Goal: Task Accomplishment & Management: Manage account settings

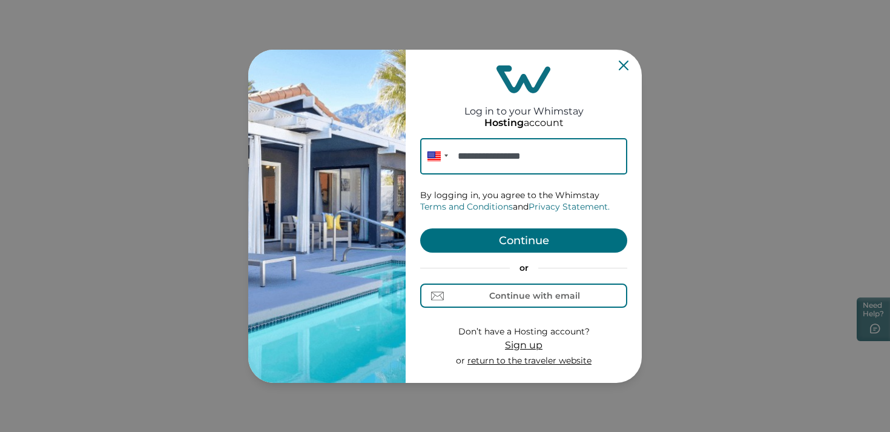
type input "**********"
click at [540, 240] on button "Continue" at bounding box center [523, 240] width 207 height 24
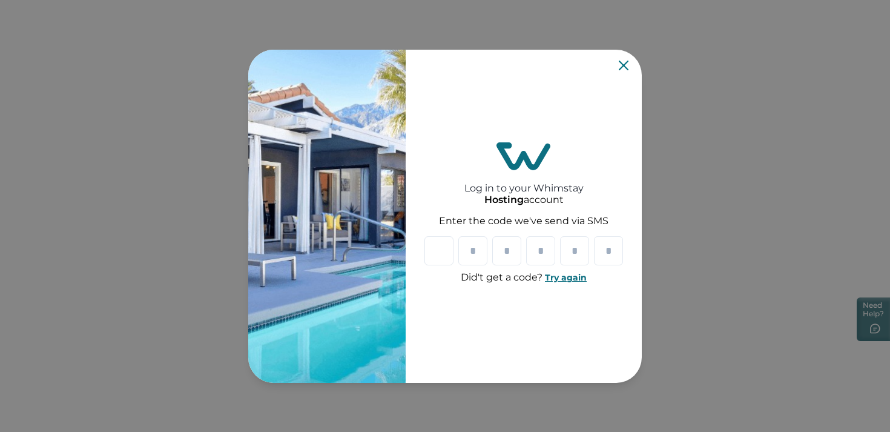
type input "*"
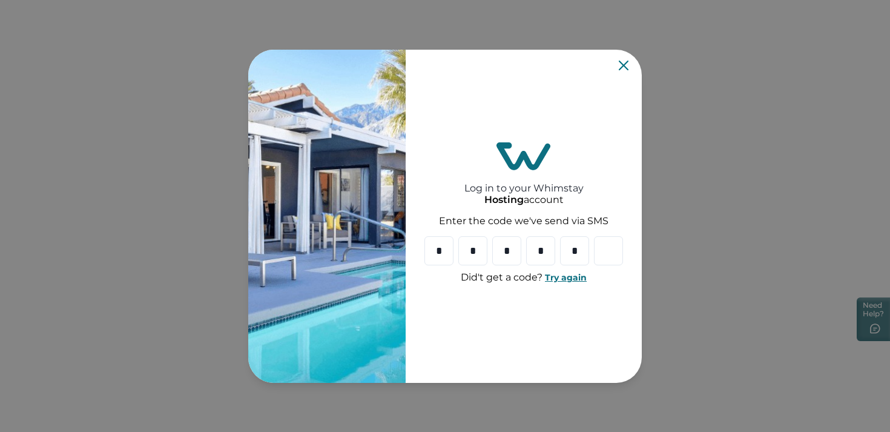
type input "*"
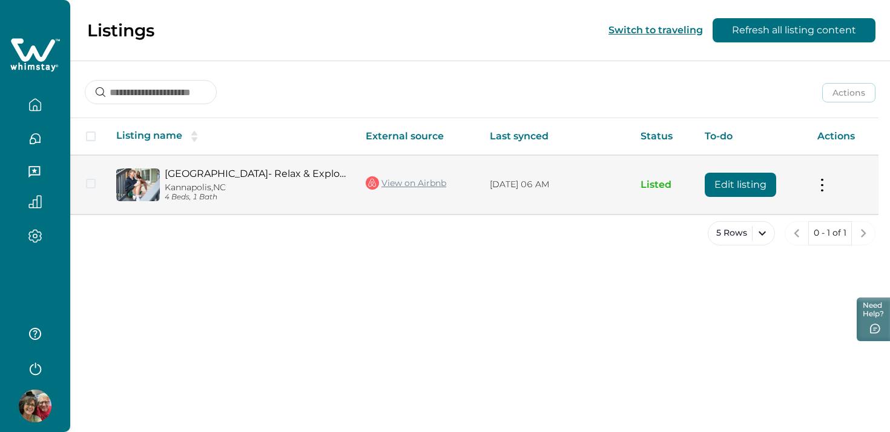
click at [740, 184] on button "Edit listing" at bounding box center [740, 185] width 71 height 24
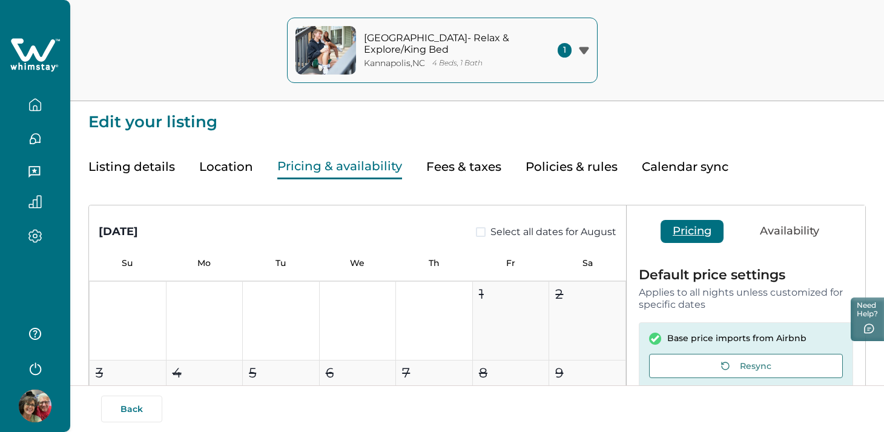
click at [363, 167] on button "Pricing & availability" at bounding box center [339, 166] width 125 height 25
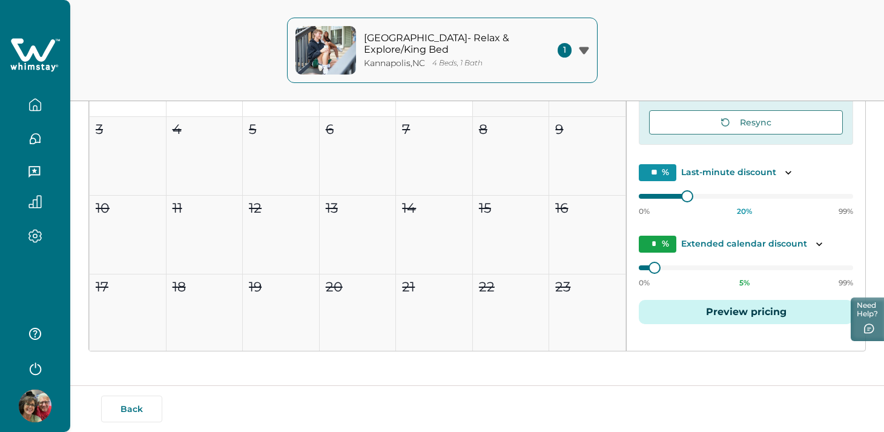
scroll to position [245, 0]
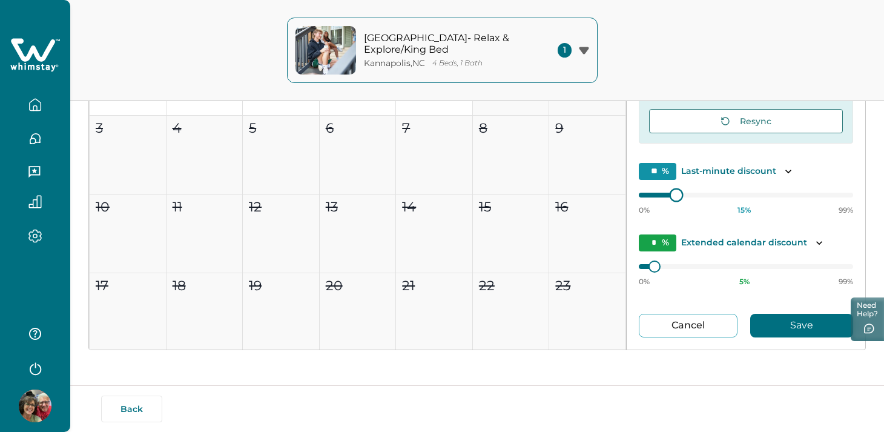
click at [657, 195] on div at bounding box center [746, 195] width 214 height 0
click at [664, 194] on div at bounding box center [655, 195] width 33 height 5
type input "**"
click at [650, 201] on div "0% 15 % 99%" at bounding box center [746, 200] width 214 height 30
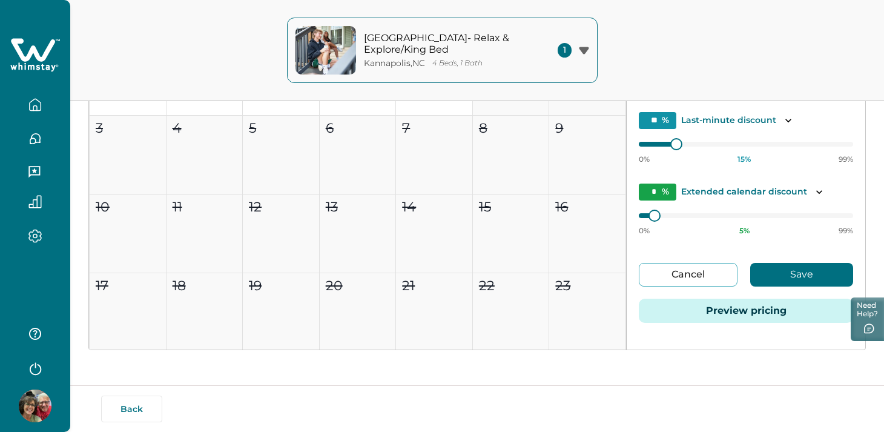
click at [794, 274] on button "Save" at bounding box center [801, 275] width 103 height 24
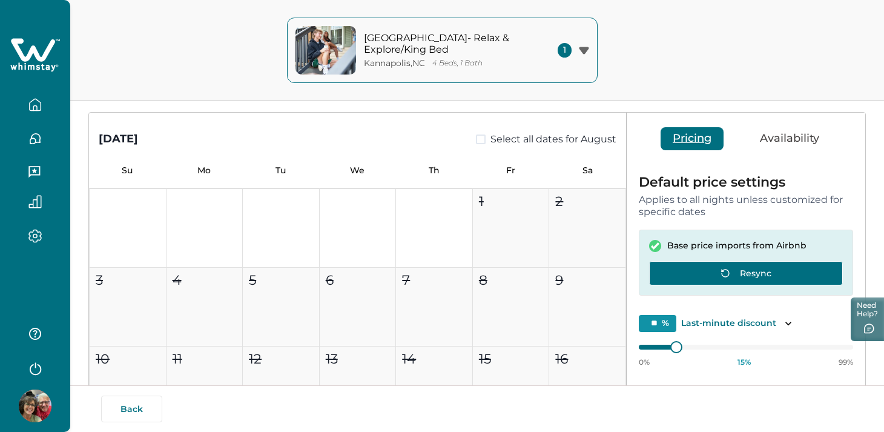
scroll to position [0, 0]
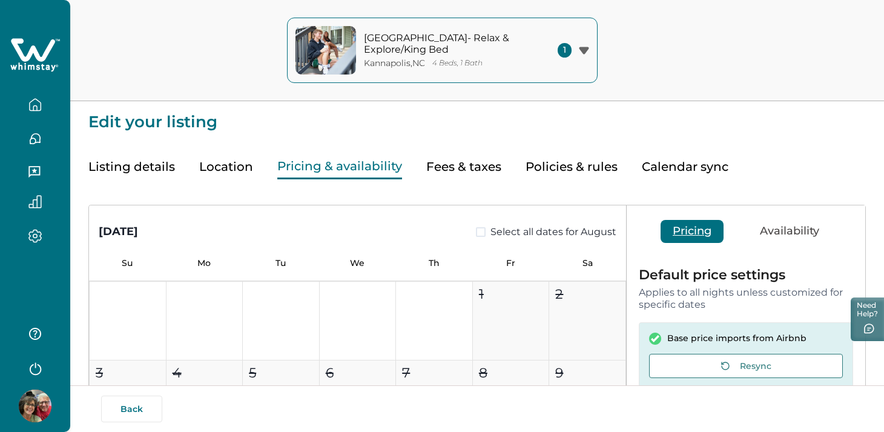
click at [472, 168] on button "Fees & taxes" at bounding box center [463, 166] width 75 height 25
type input "*"
type input "****"
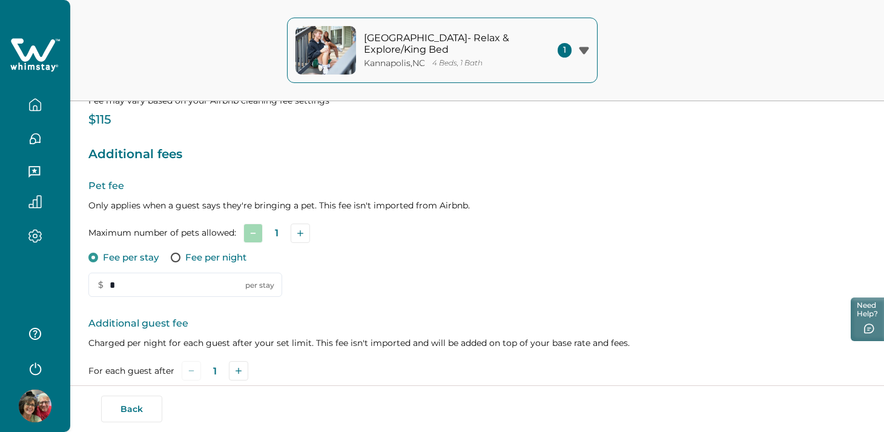
scroll to position [153, 0]
drag, startPoint x: 130, startPoint y: 289, endPoint x: 100, endPoint y: 286, distance: 29.8
click at [98, 286] on input "*" at bounding box center [185, 285] width 194 height 24
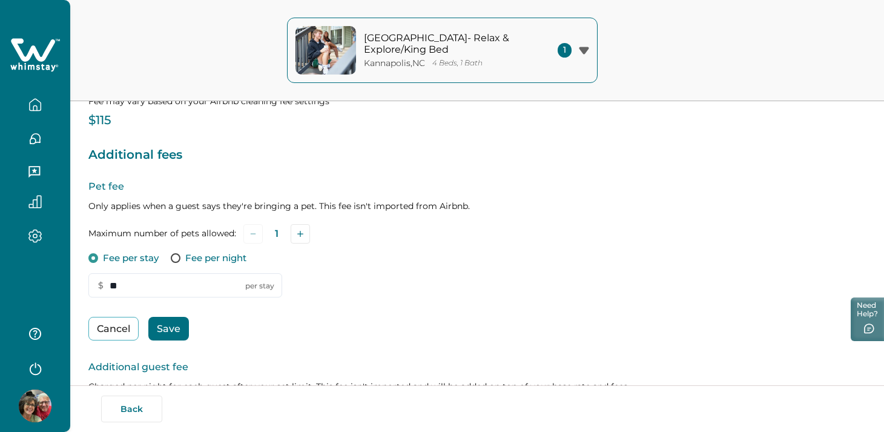
type input "**"
click at [171, 327] on button "Save" at bounding box center [168, 329] width 41 height 24
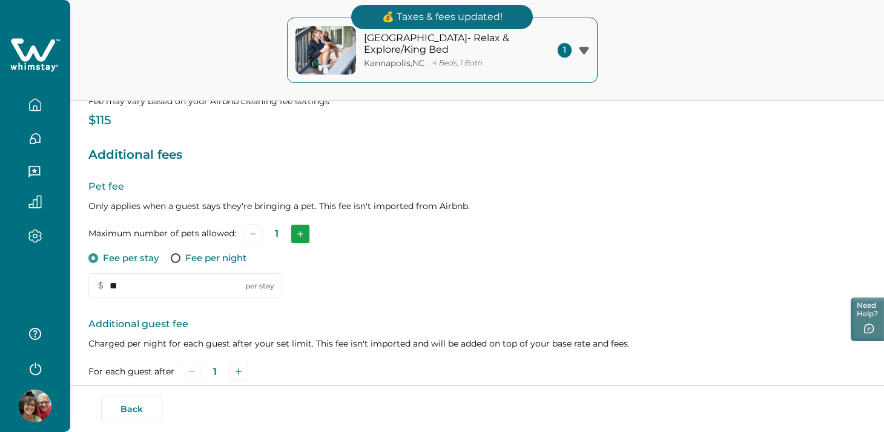
click at [299, 236] on icon "Add" at bounding box center [300, 234] width 6 height 6
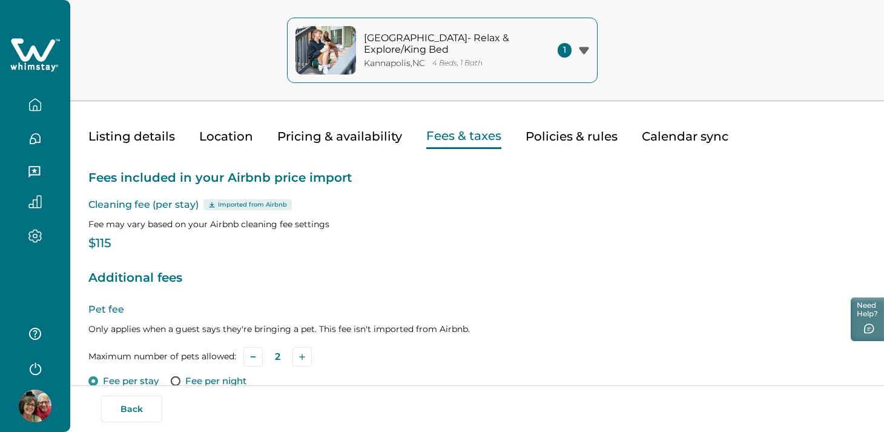
scroll to position [0, 0]
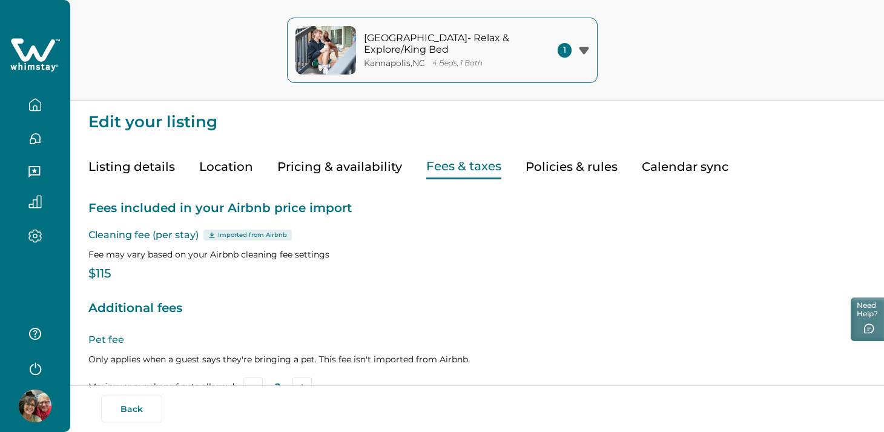
click at [324, 165] on button "Pricing & availability" at bounding box center [339, 166] width 125 height 25
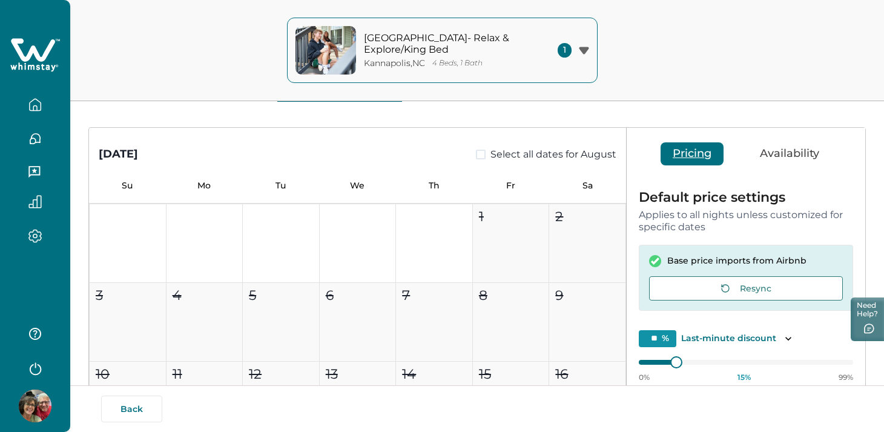
scroll to position [81, 0]
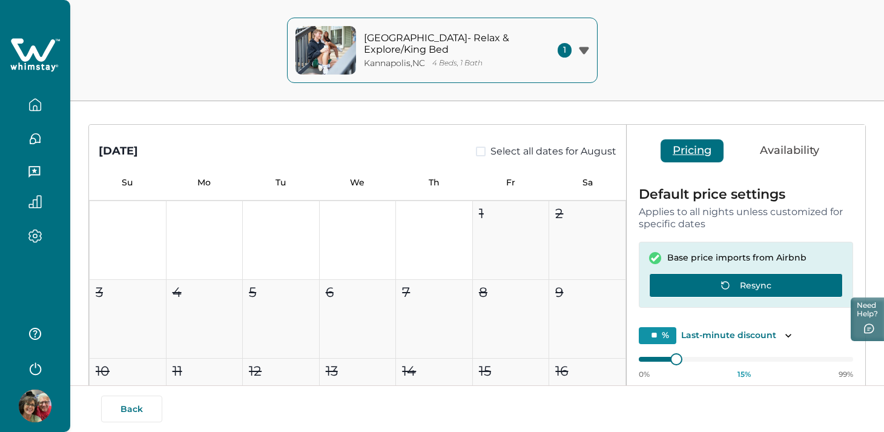
click at [739, 283] on button "Resync" at bounding box center [746, 285] width 194 height 24
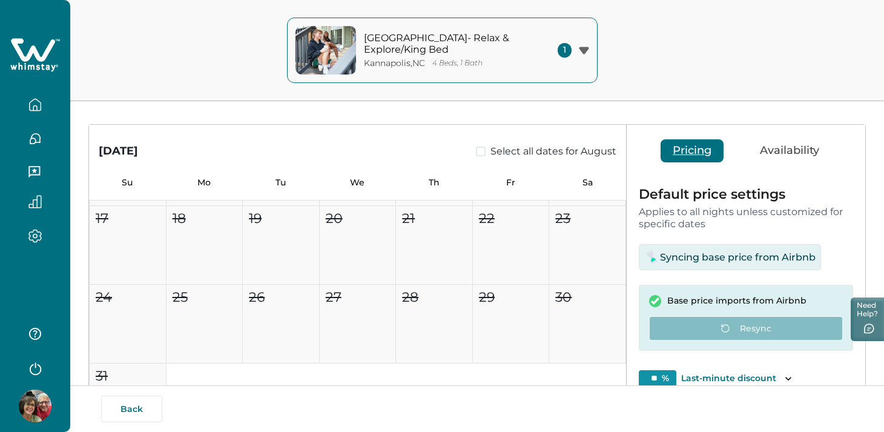
scroll to position [43, 0]
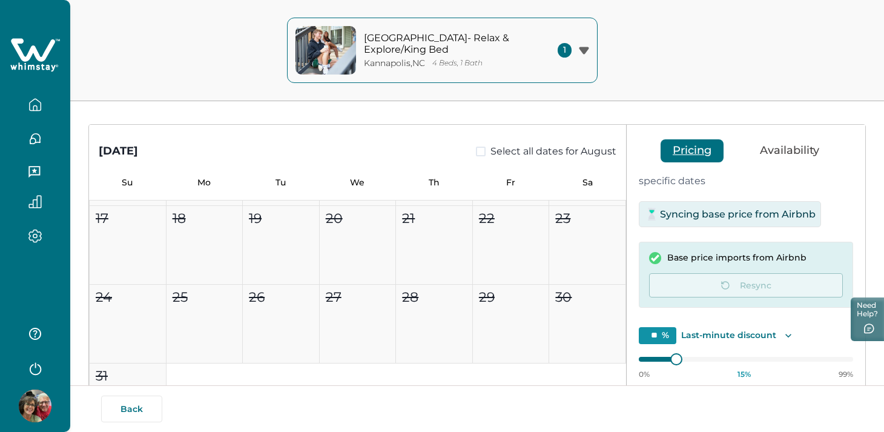
click at [786, 336] on icon "Toggle description" at bounding box center [789, 336] width 6 height 4
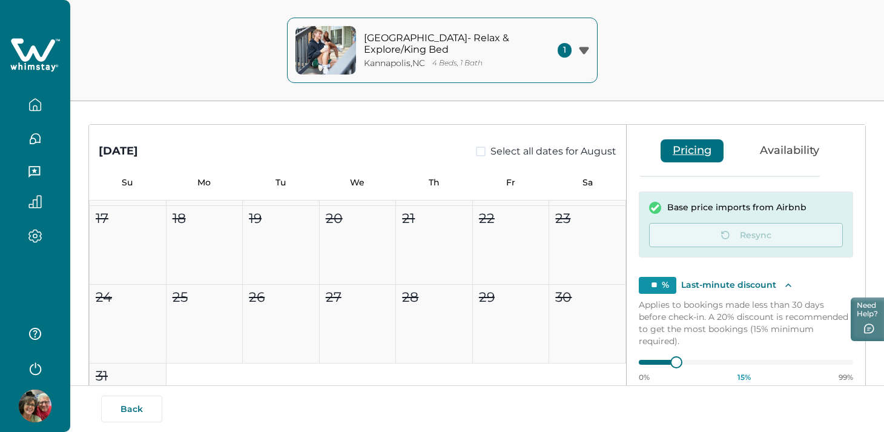
scroll to position [96, 0]
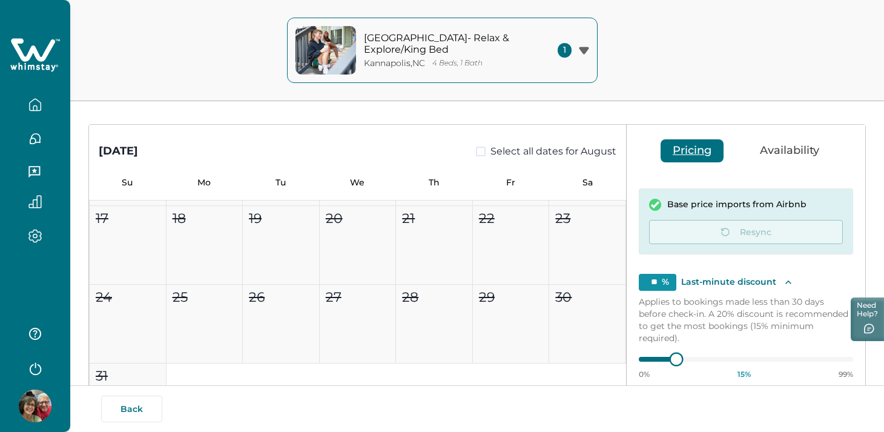
click at [663, 359] on div at bounding box center [655, 359] width 33 height 5
click at [664, 359] on div at bounding box center [655, 359] width 33 height 5
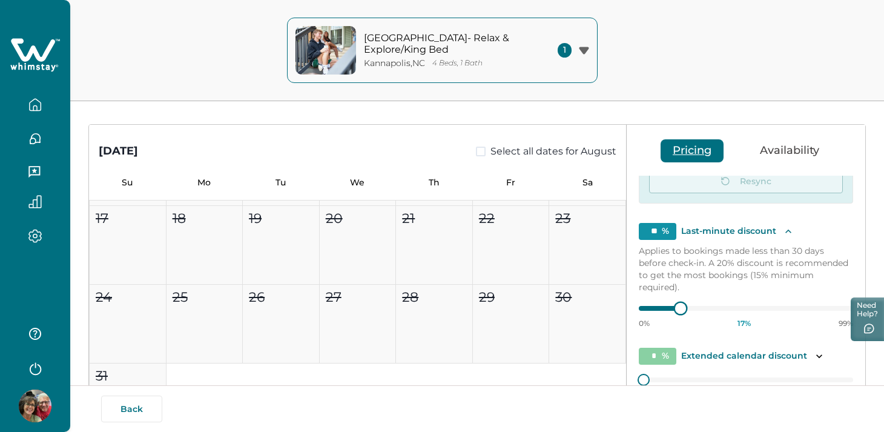
type input "**"
click at [648, 308] on div at bounding box center [746, 308] width 214 height 0
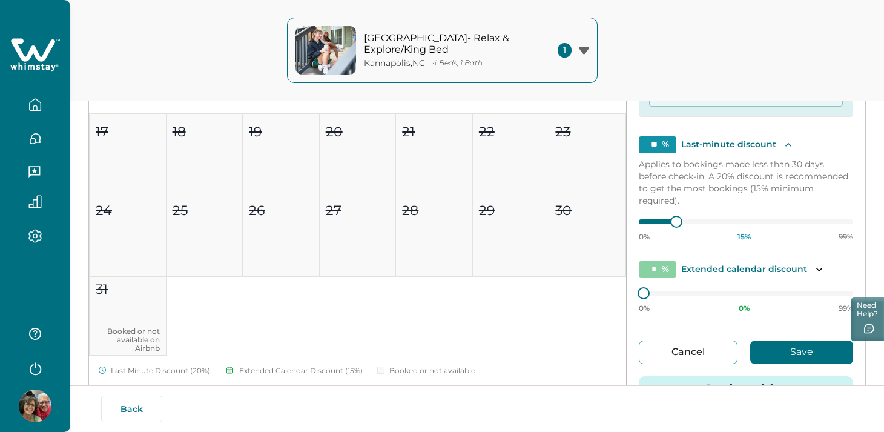
scroll to position [171, 0]
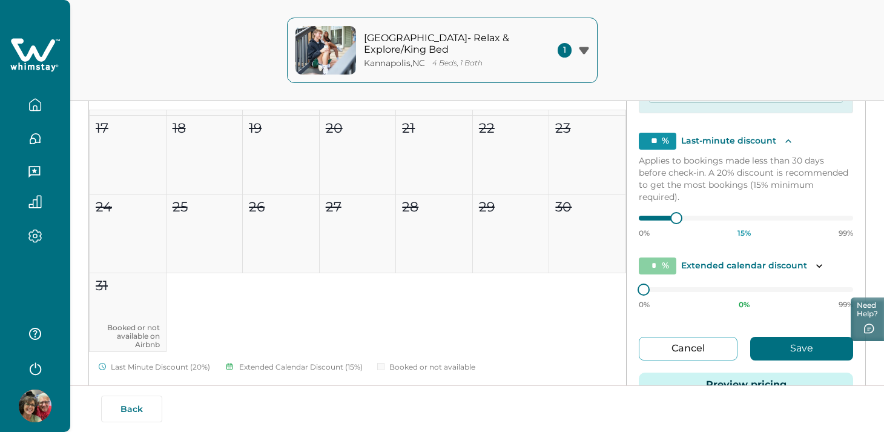
click at [658, 290] on div at bounding box center [746, 290] width 214 height 0
click at [652, 290] on div at bounding box center [746, 290] width 214 height 0
type input "*"
click at [649, 290] on div at bounding box center [746, 290] width 214 height 0
click at [786, 349] on button "Save" at bounding box center [801, 349] width 103 height 24
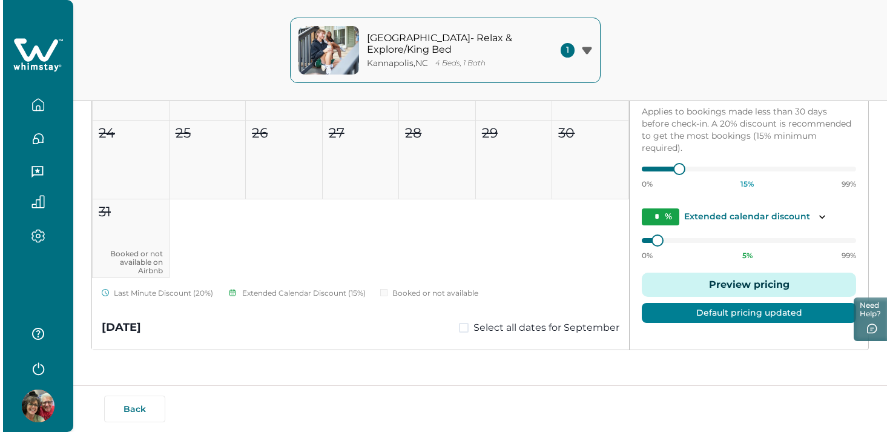
scroll to position [96, 0]
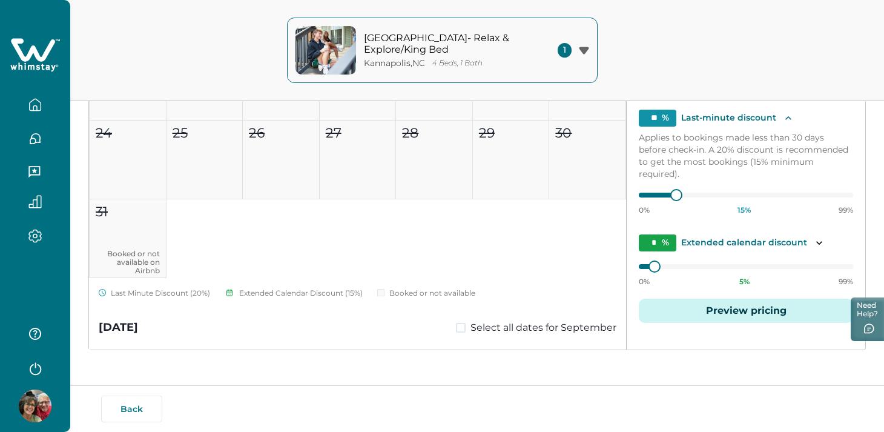
click at [699, 312] on button "Preview pricing" at bounding box center [746, 311] width 214 height 24
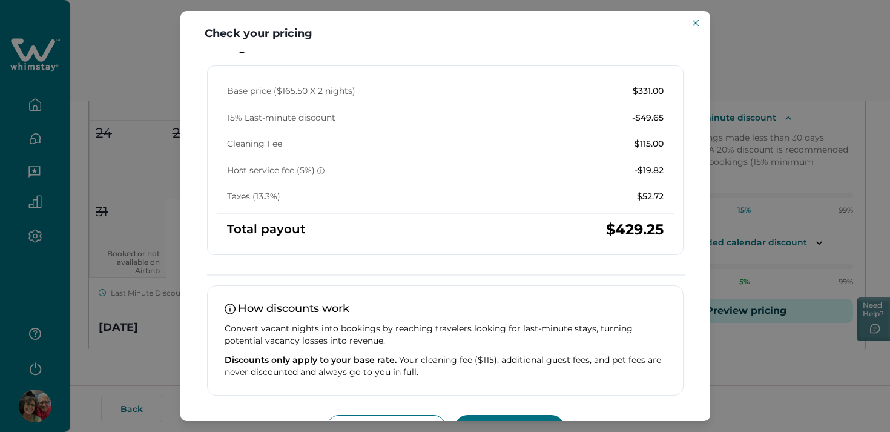
scroll to position [237, 0]
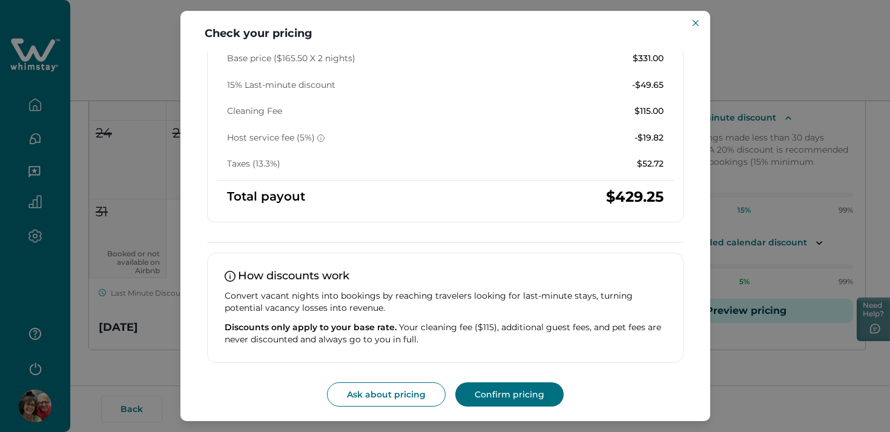
click at [503, 395] on button "Confirm pricing" at bounding box center [509, 394] width 108 height 24
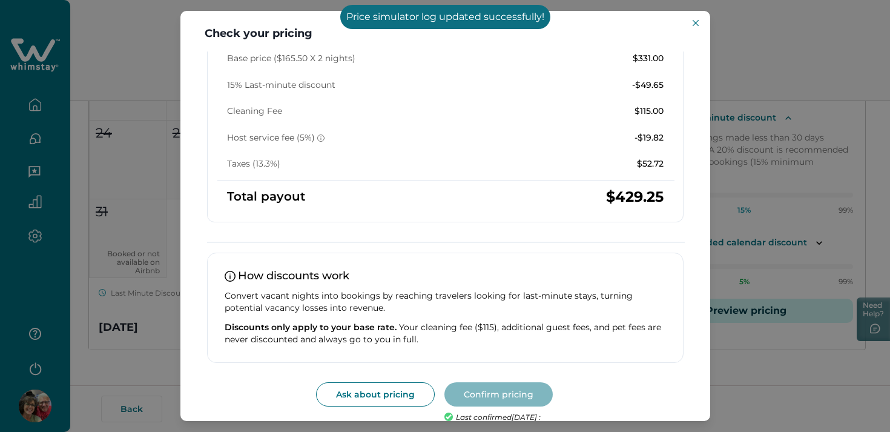
scroll to position [65, 0]
click at [698, 23] on icon "Close" at bounding box center [696, 23] width 6 height 6
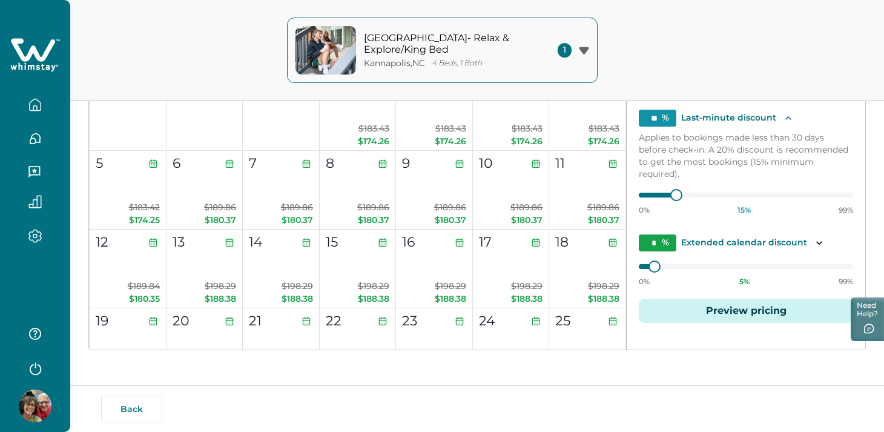
scroll to position [1038, 0]
